Goal: Task Accomplishment & Management: Manage account settings

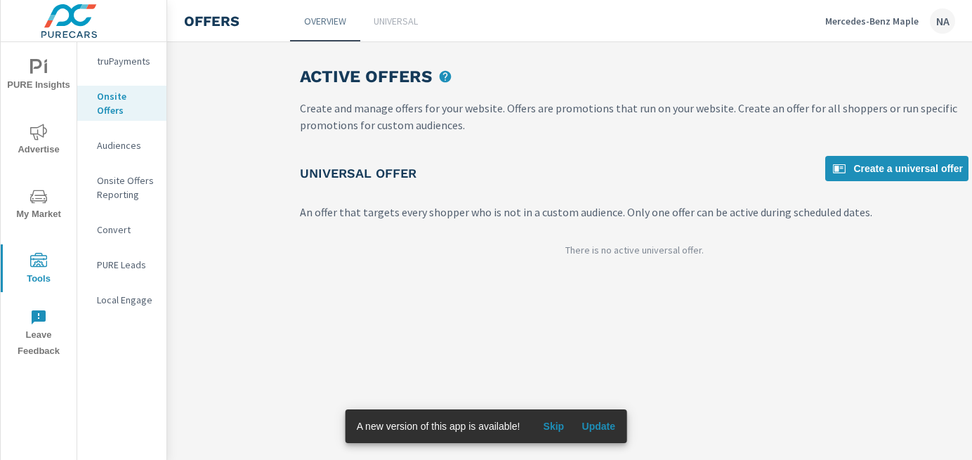
scroll to position [0, 63]
click at [861, 25] on p "Mercedes-Benz Maple" at bounding box center [871, 21] width 93 height 13
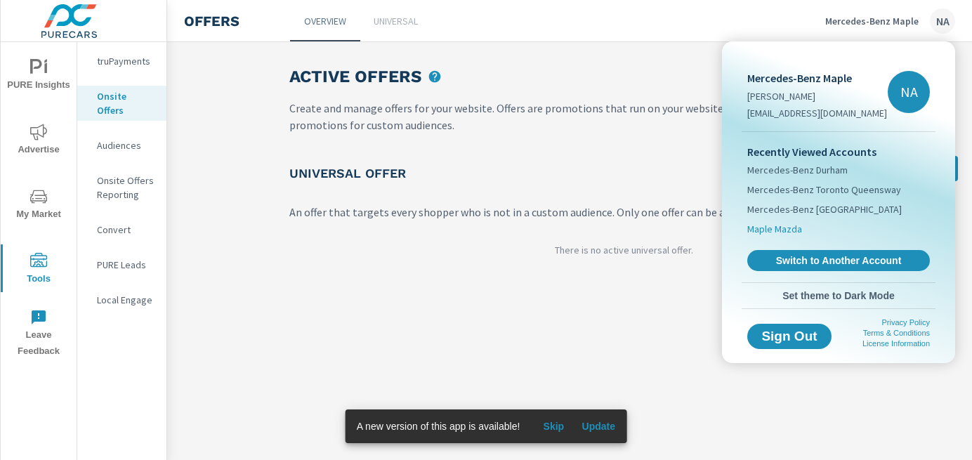
click at [788, 228] on span "Maple Mazda" at bounding box center [774, 229] width 55 height 14
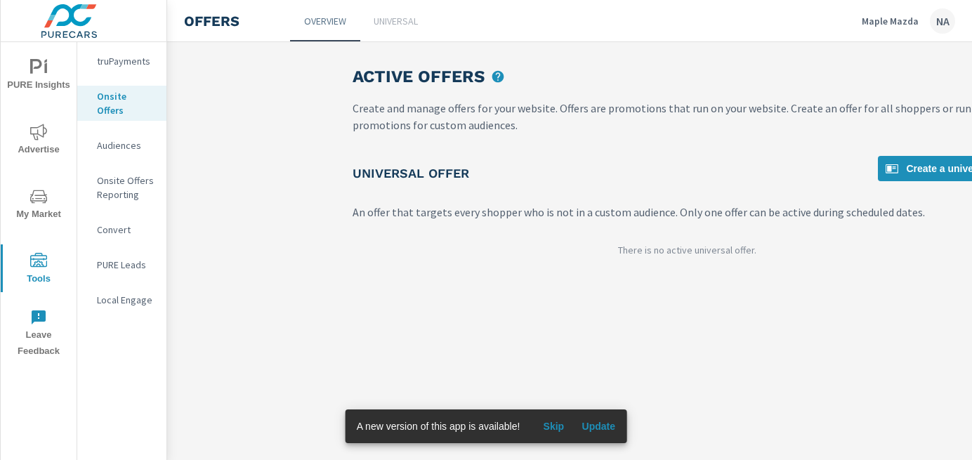
click at [136, 93] on p "Onsite Offers" at bounding box center [126, 103] width 58 height 28
click at [410, 13] on link "Universal" at bounding box center [395, 20] width 70 height 41
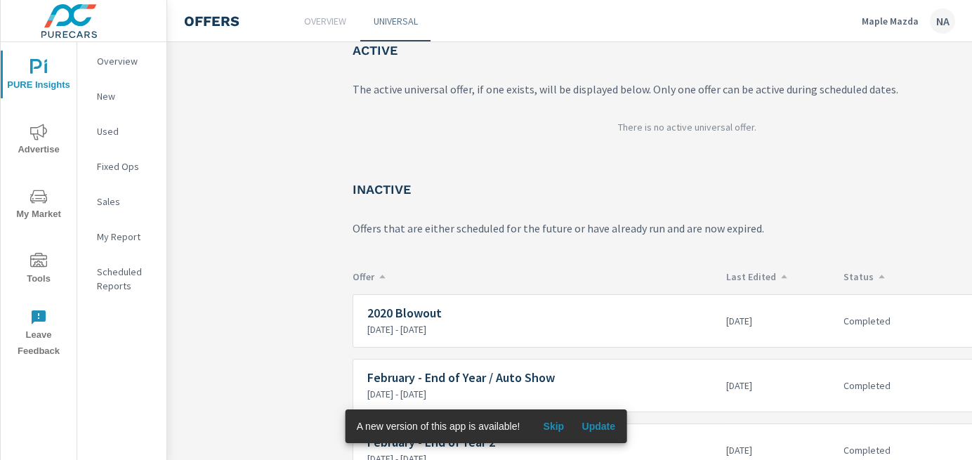
scroll to position [146, 0]
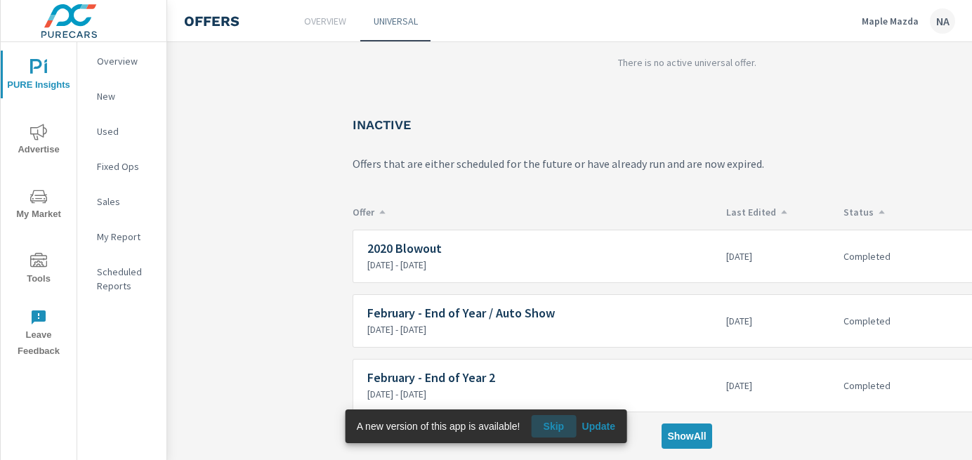
click at [560, 424] on span "Skip" at bounding box center [554, 426] width 34 height 13
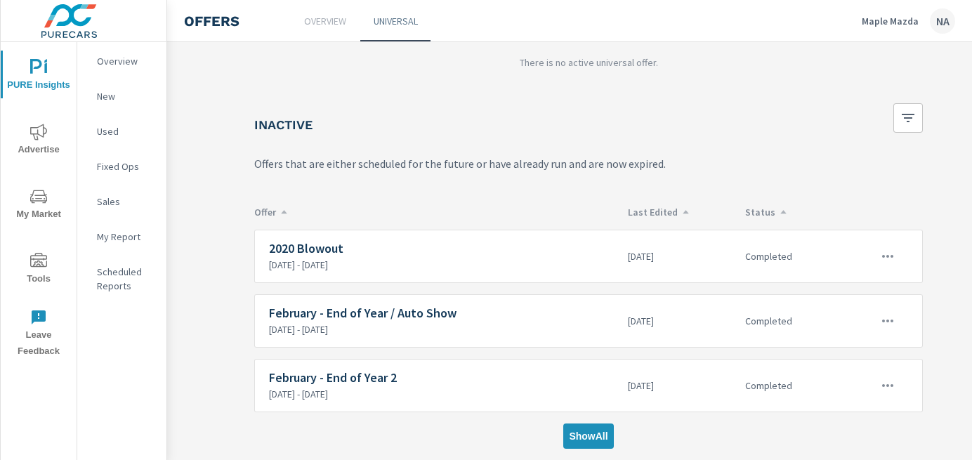
scroll to position [146, 235]
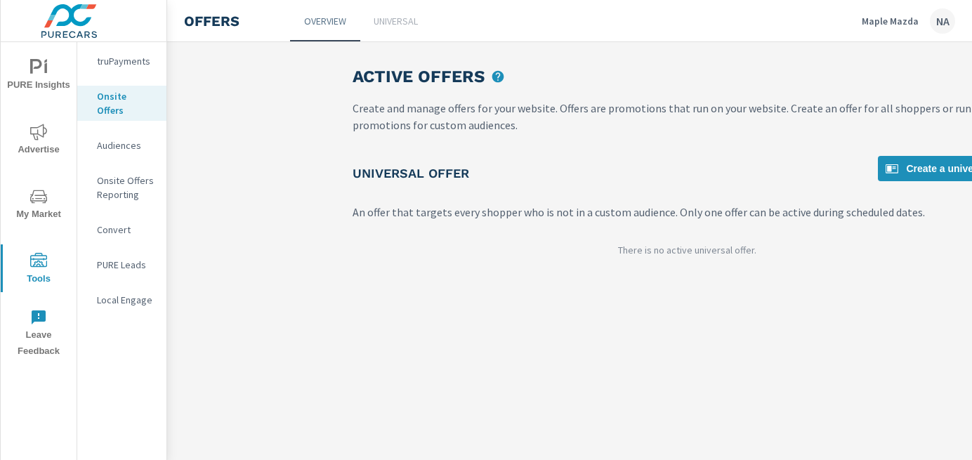
click at [384, 27] on link "Universal" at bounding box center [395, 20] width 70 height 41
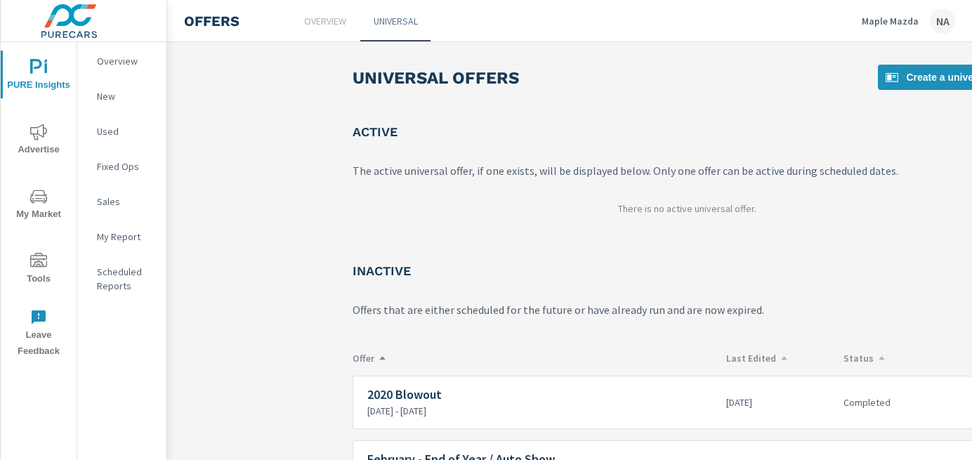
scroll to position [146, 0]
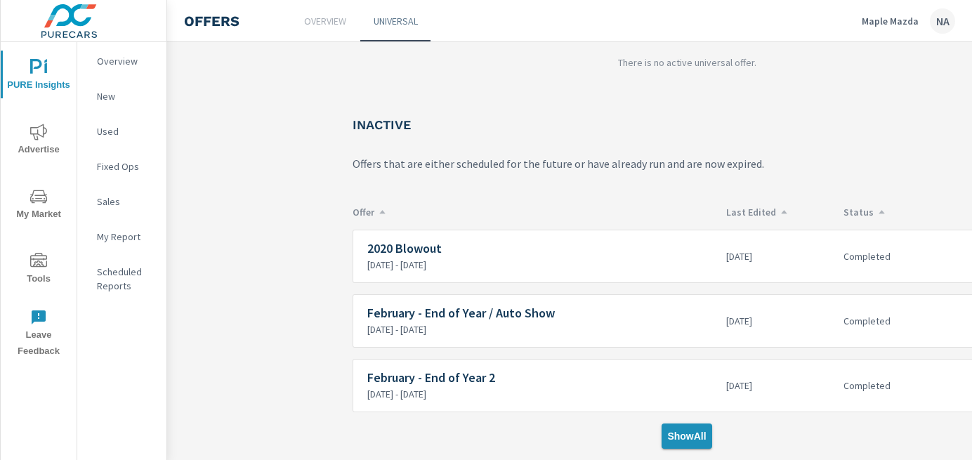
click at [675, 443] on button "Show All" at bounding box center [687, 436] width 50 height 25
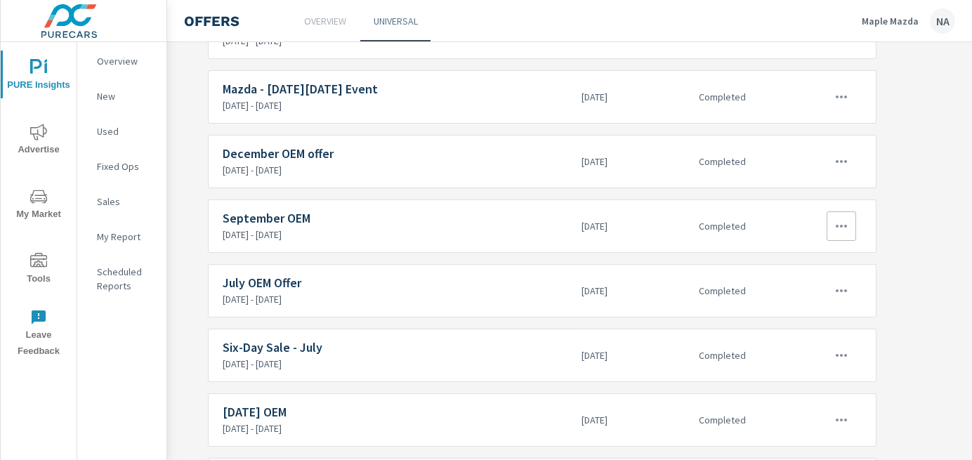
scroll to position [821, 145]
click at [835, 224] on icon "button" at bounding box center [841, 227] width 17 height 17
click at [835, 262] on link "Edit" at bounding box center [816, 260] width 78 height 34
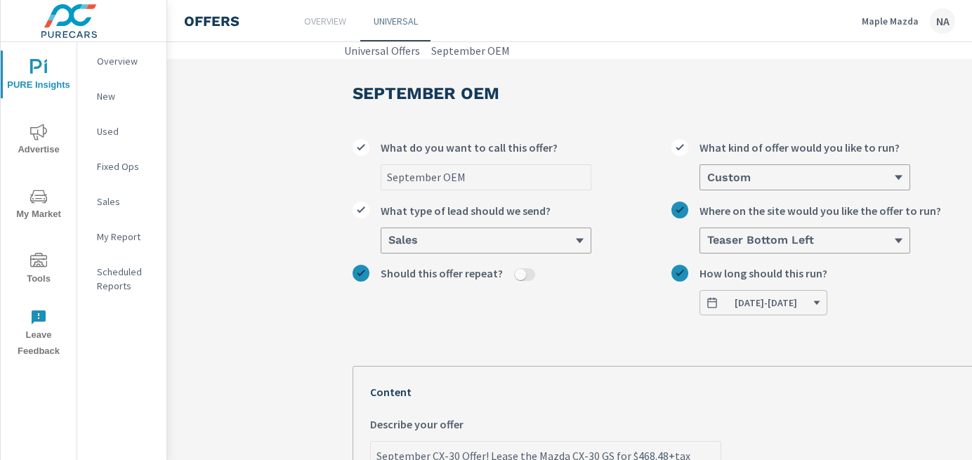
type textarea "x"
